Goal: Navigation & Orientation: Understand site structure

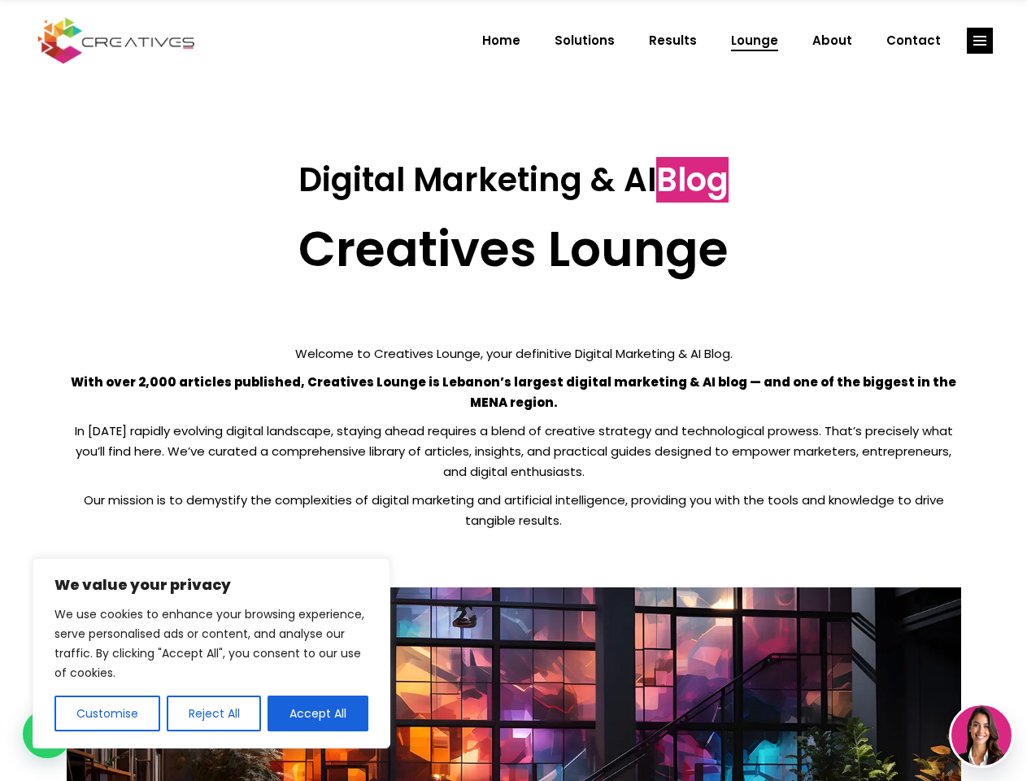
click at [513, 390] on p "With over 2,000 articles published, Creatives Lounge is Lebanon’s largest digit…" at bounding box center [514, 392] width 894 height 41
click at [107, 713] on button "Customise" at bounding box center [107, 713] width 106 height 36
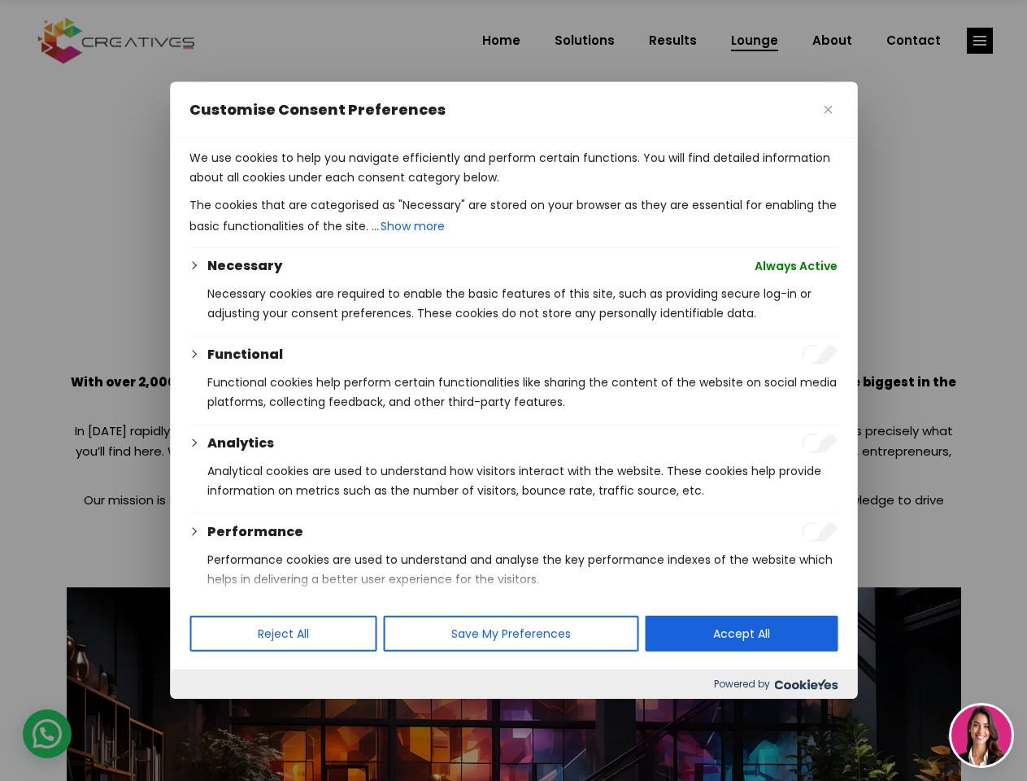
click at [213, 713] on div at bounding box center [513, 390] width 1027 height 781
click at [318, 187] on p "We use cookies to help you navigate efficiently and perform certain functions. …" at bounding box center [513, 167] width 648 height 39
click at [980, 41] on div at bounding box center [513, 390] width 1027 height 781
click at [981, 735] on img at bounding box center [981, 735] width 60 height 60
